Goal: Check status: Check status

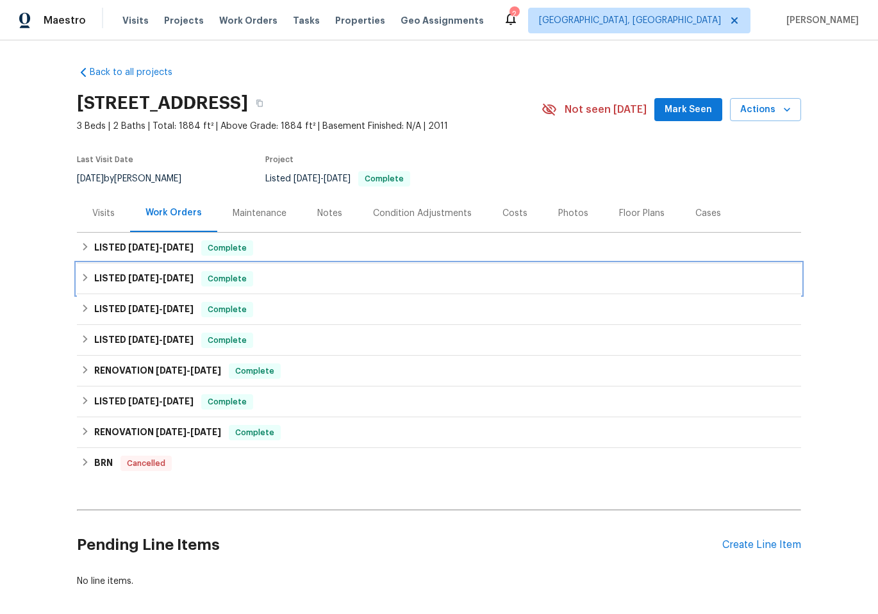
click at [288, 275] on div "LISTED [DATE] - [DATE] Complete" at bounding box center [439, 278] width 716 height 15
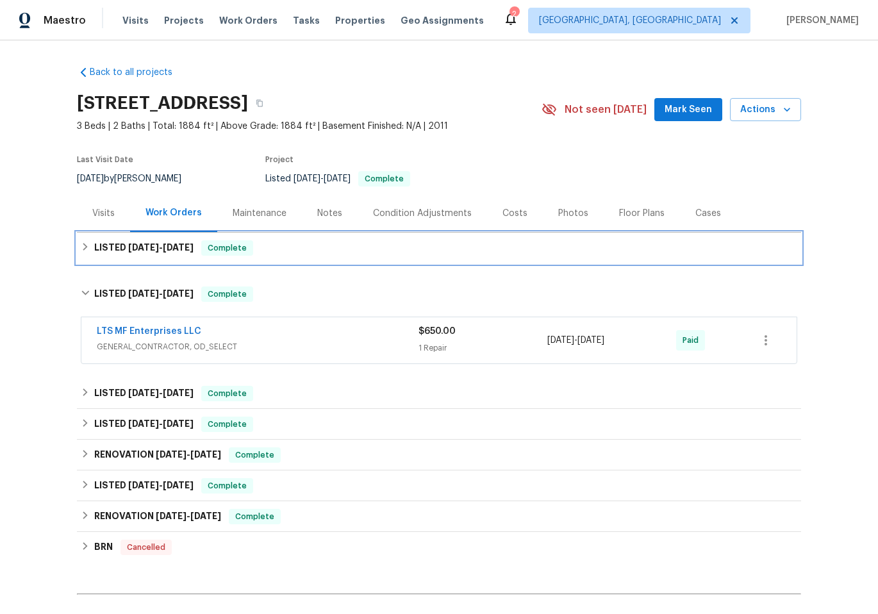
click at [298, 255] on div "LISTED [DATE] - [DATE] Complete" at bounding box center [439, 247] width 716 height 15
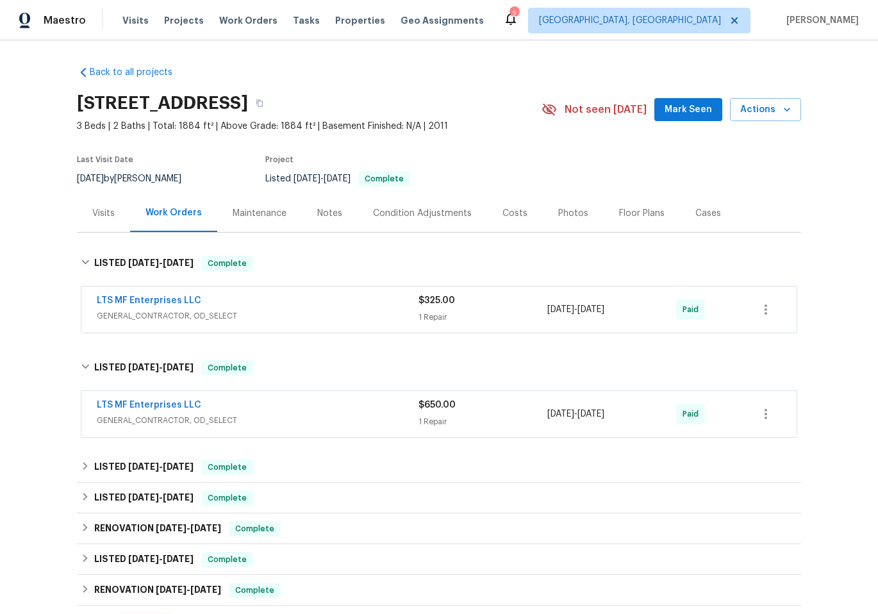
click at [295, 312] on span "GENERAL_CONTRACTOR, OD_SELECT" at bounding box center [258, 315] width 322 height 13
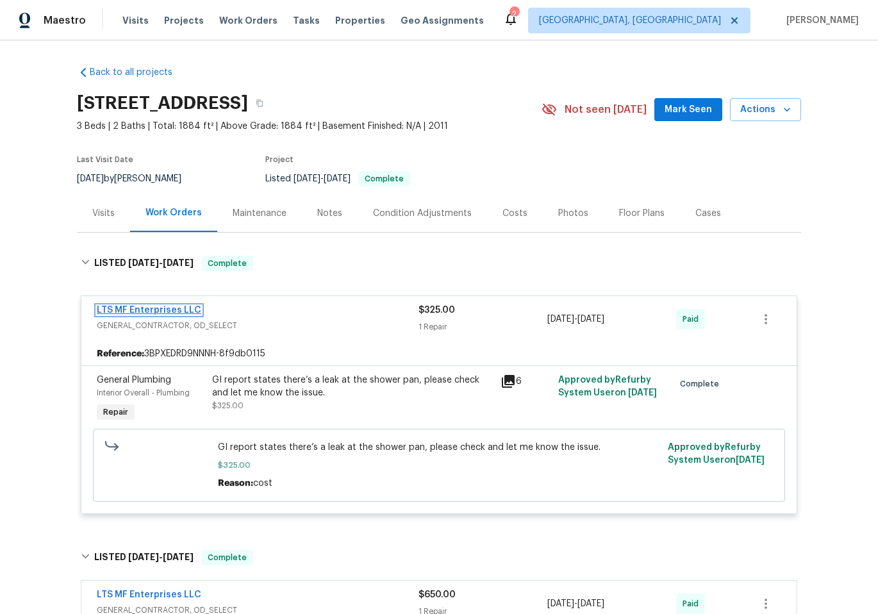
click at [172, 312] on link "LTS MF Enterprises LLC" at bounding box center [149, 310] width 104 height 9
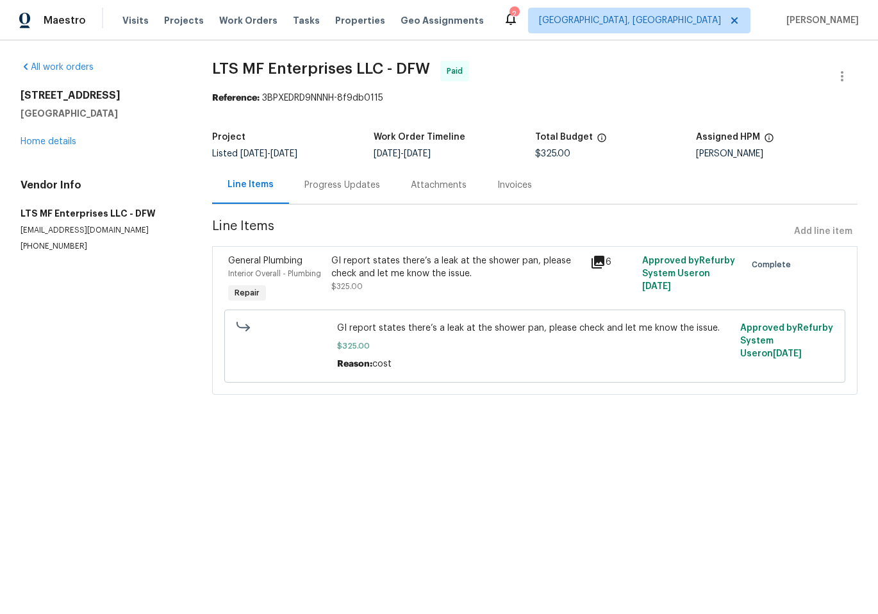
click at [337, 184] on div "Progress Updates" at bounding box center [342, 185] width 76 height 13
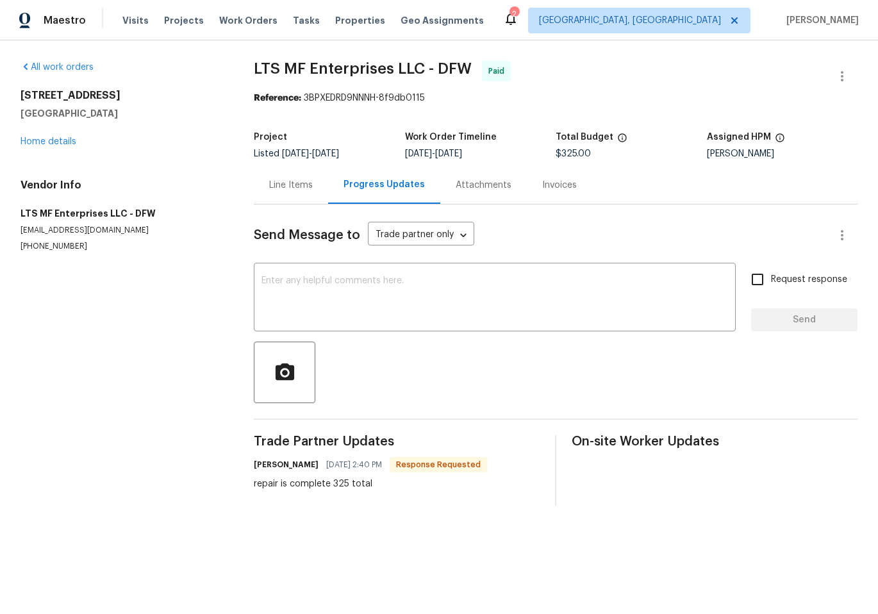
click at [310, 188] on div "Line Items" at bounding box center [291, 185] width 44 height 13
